Goal: Transaction & Acquisition: Purchase product/service

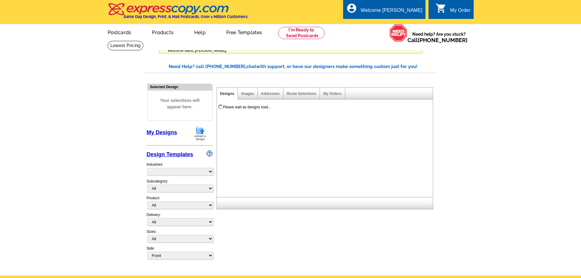
select select "785"
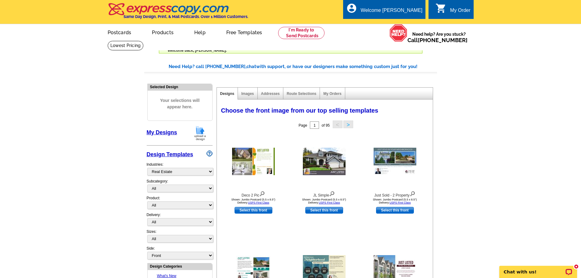
click at [268, 126] on div "Page 1 of 95 < >" at bounding box center [326, 125] width 216 height 12
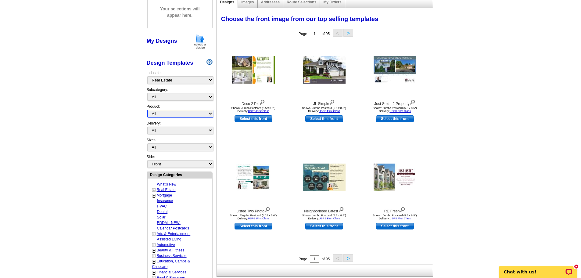
click at [169, 112] on select "All Postcards Letters and flyers Business Cards Door Hangers Greeting Cards" at bounding box center [180, 114] width 66 height 8
select select "1"
click at [147, 110] on select "All Postcards Letters and flyers Business Cards Door Hangers Greeting Cards" at bounding box center [180, 114] width 66 height 8
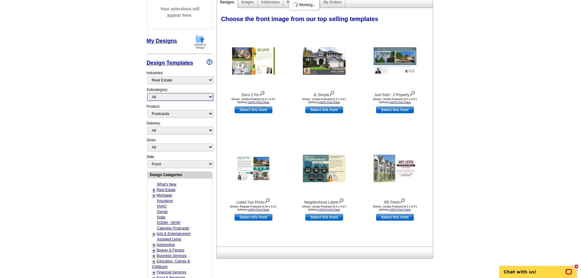
click at [167, 94] on select "All RE/MAX® Referrals [PERSON_NAME]® Berkshire Hathaway Home Services Century 2…" at bounding box center [180, 97] width 66 height 8
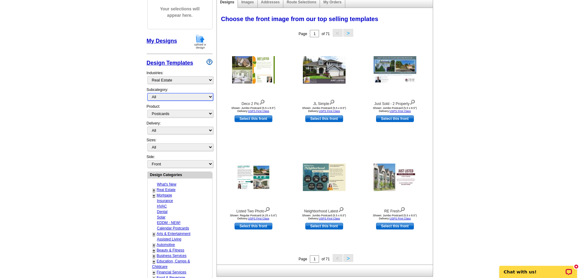
select select "789"
click at [147, 93] on select "All RE/MAX® Referrals [PERSON_NAME]® Berkshire Hathaway Home Services Century 2…" at bounding box center [180, 97] width 66 height 8
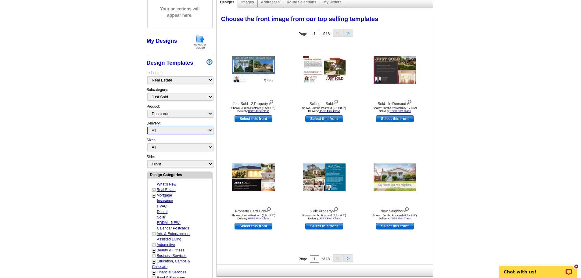
click at [174, 129] on select "All First Class Mail Shipped to Me EDDM Save 66% on Postage" at bounding box center [180, 131] width 66 height 8
select select "1"
click at [147, 127] on select "All First Class Mail Shipped to Me EDDM Save 66% on Postage" at bounding box center [180, 131] width 66 height 8
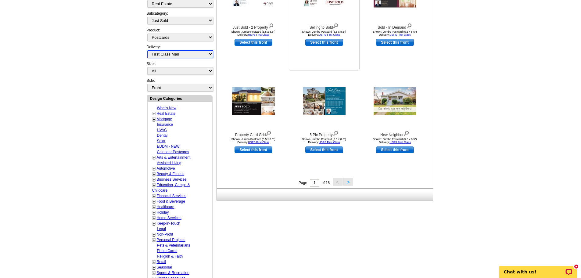
scroll to position [183, 0]
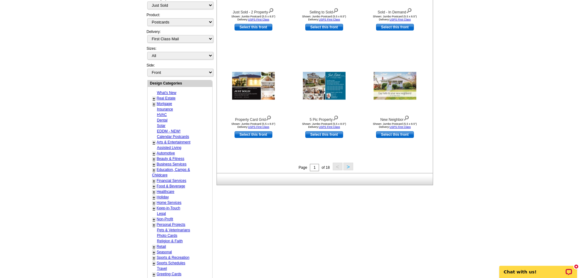
click at [349, 168] on button ">" at bounding box center [349, 167] width 10 height 8
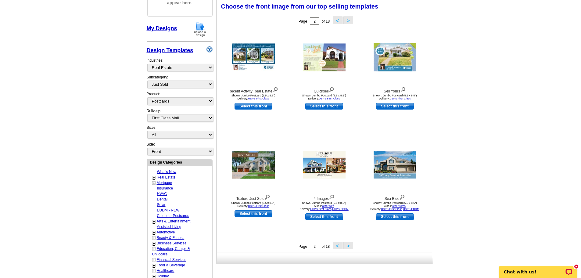
scroll to position [104, 0]
click at [389, 63] on img at bounding box center [395, 58] width 43 height 28
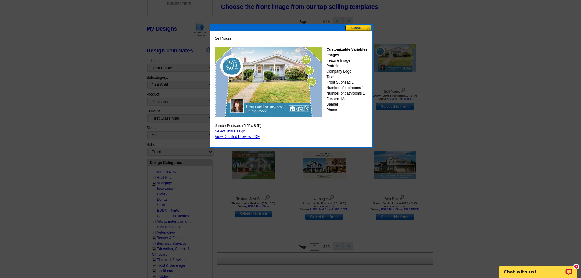
click at [349, 26] on button at bounding box center [358, 28] width 27 height 6
